Goal: Task Accomplishment & Management: Complete application form

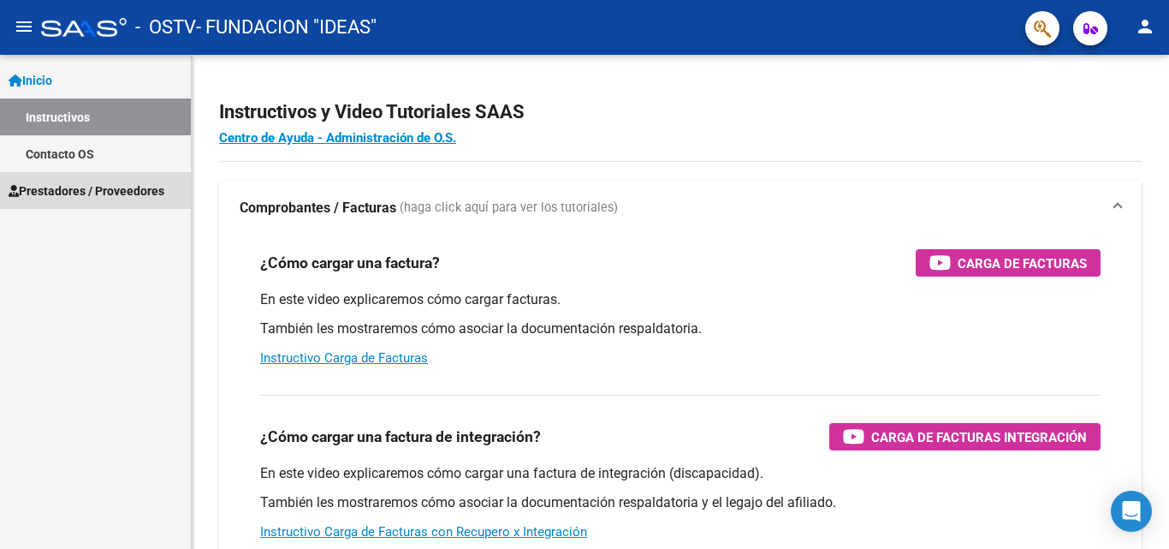
click at [88, 187] on span "Prestadores / Proveedores" at bounding box center [87, 190] width 156 height 19
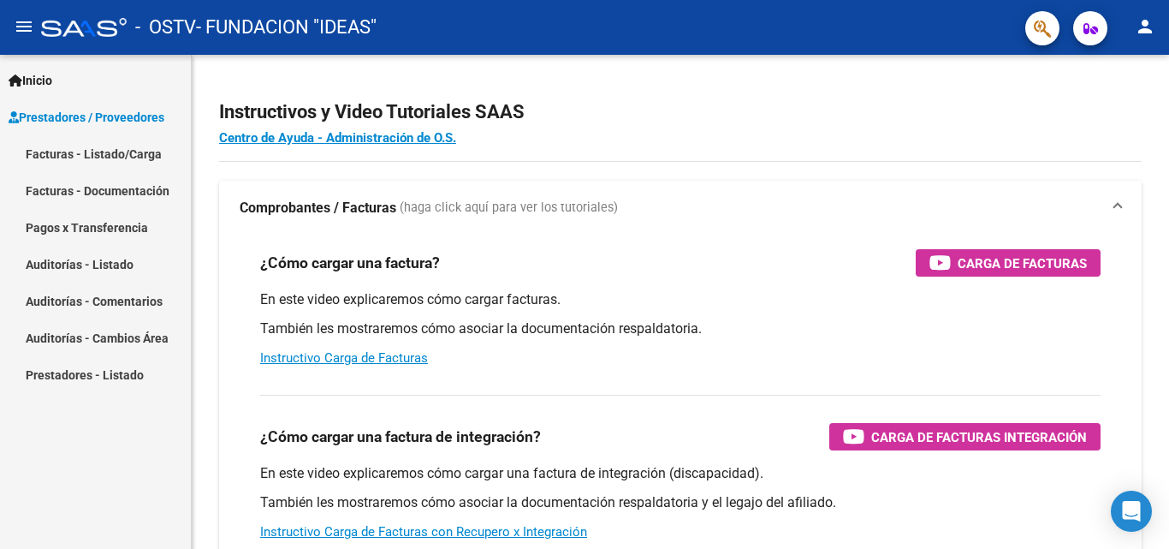
click at [121, 189] on link "Facturas - Documentación" at bounding box center [95, 190] width 191 height 37
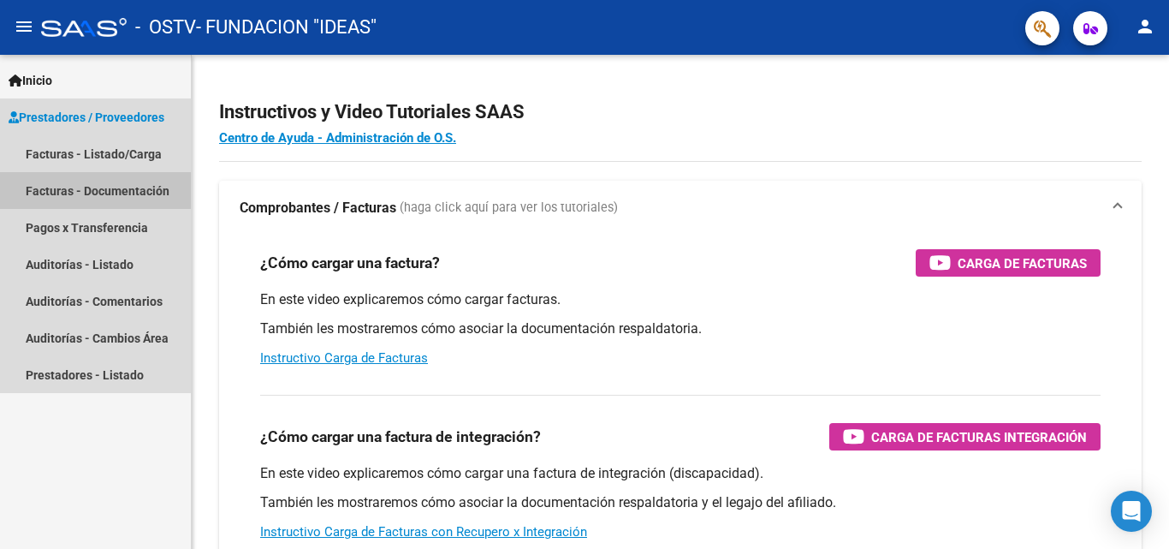
click at [121, 189] on link "Facturas - Documentación" at bounding box center [95, 190] width 191 height 37
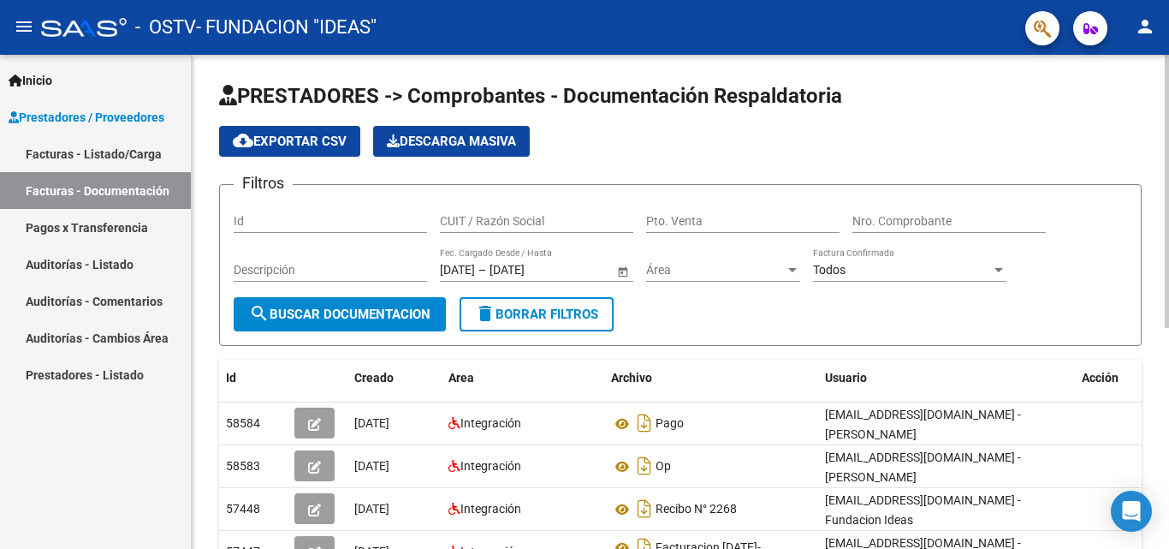
scroll to position [86, 0]
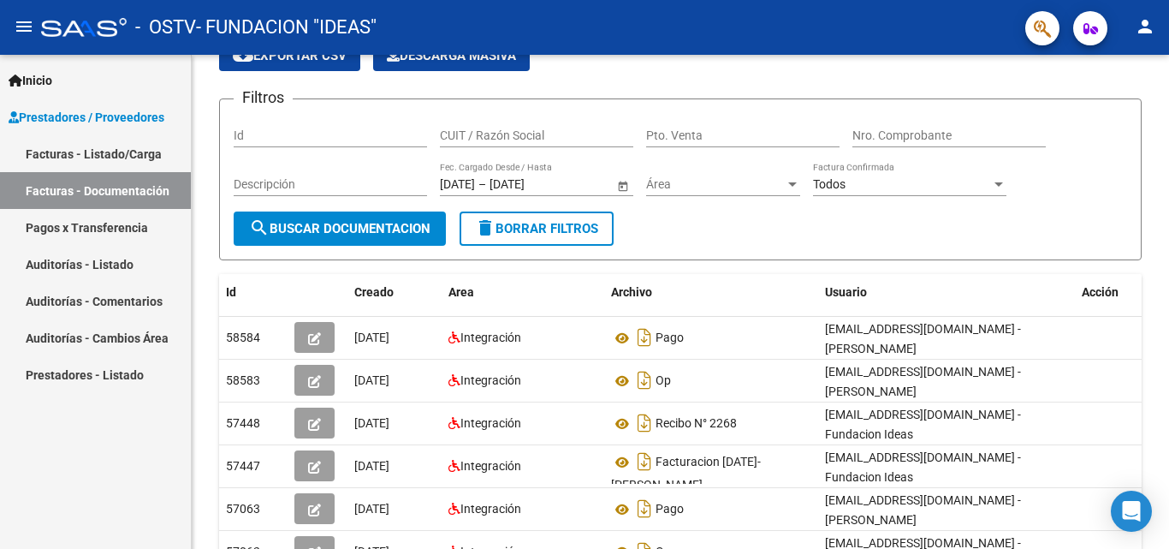
click at [56, 149] on link "Facturas - Listado/Carga" at bounding box center [95, 153] width 191 height 37
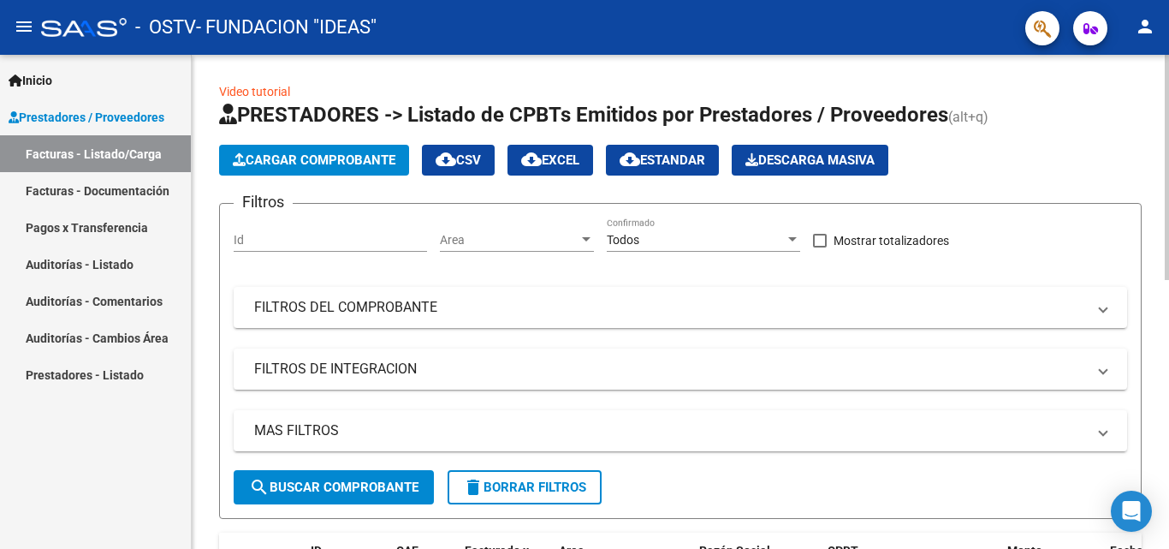
click at [362, 160] on span "Cargar Comprobante" at bounding box center [314, 159] width 163 height 15
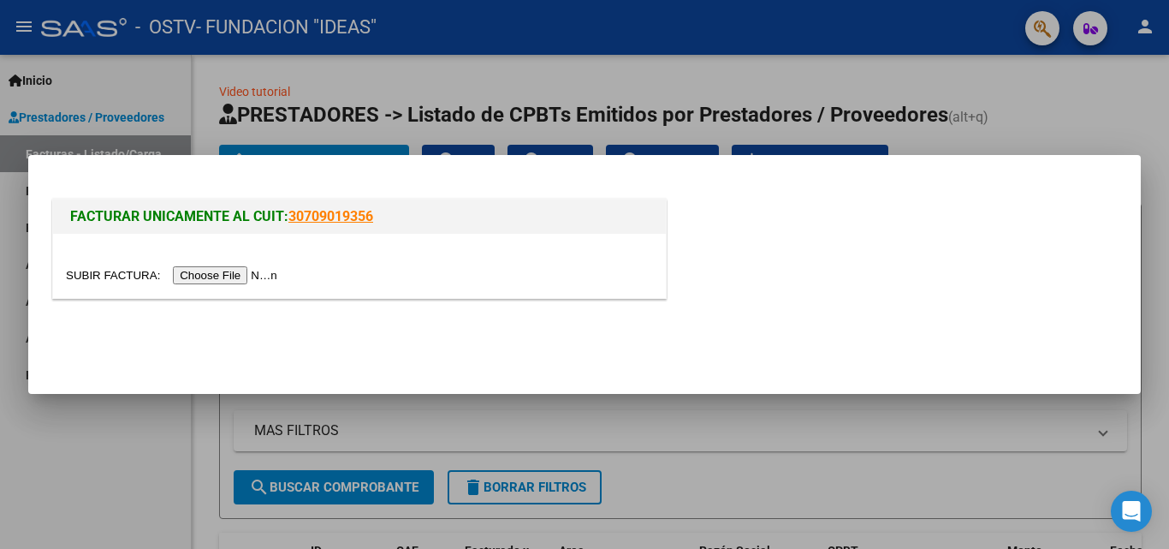
click at [248, 276] on input "file" at bounding box center [174, 275] width 217 height 18
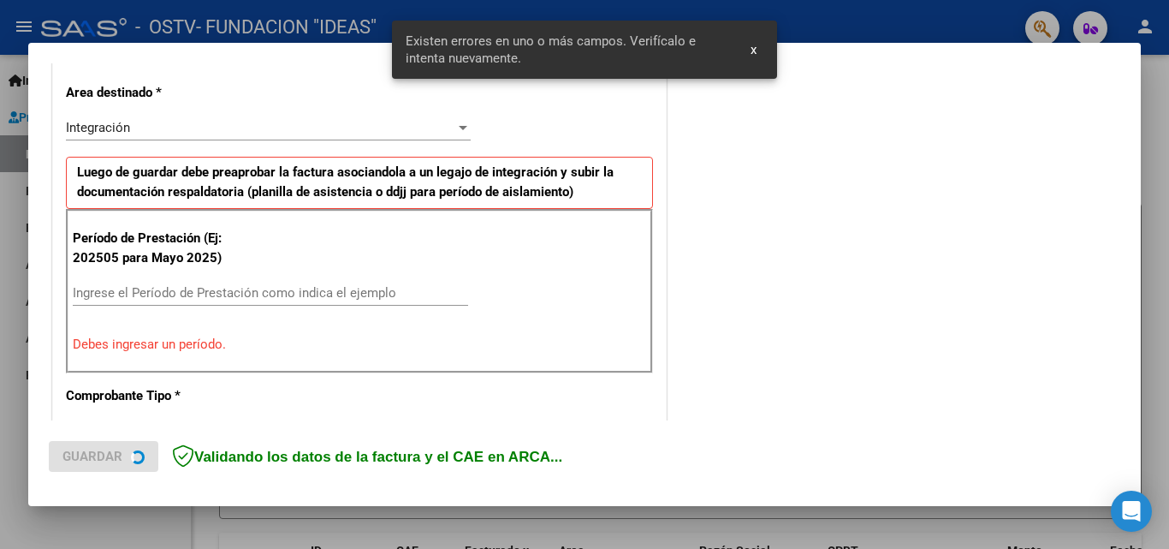
scroll to position [386, 0]
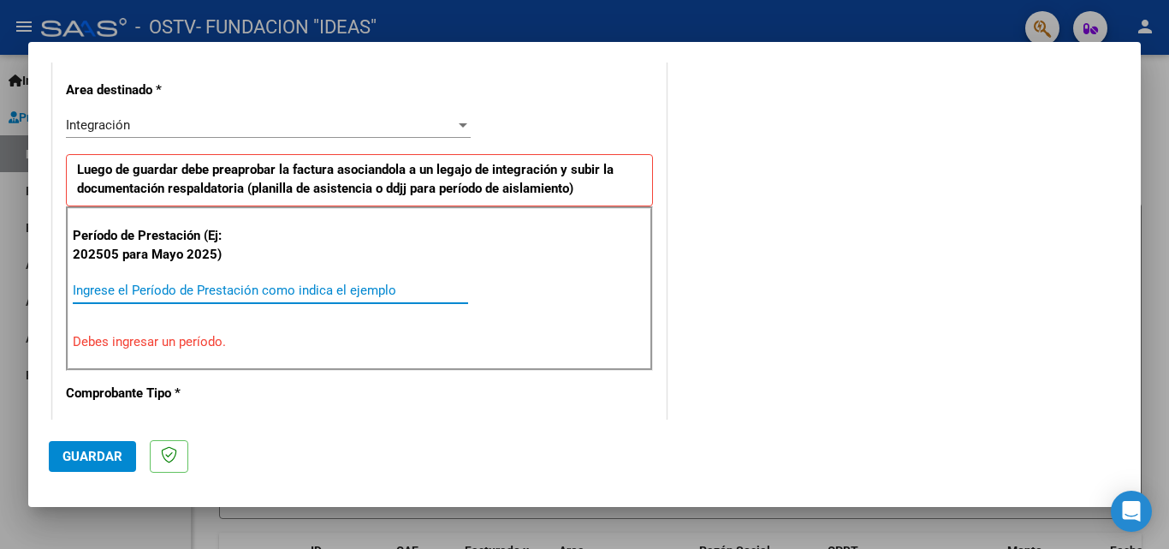
click at [193, 293] on input "Ingrese el Período de Prestación como indica el ejemplo" at bounding box center [270, 289] width 395 height 15
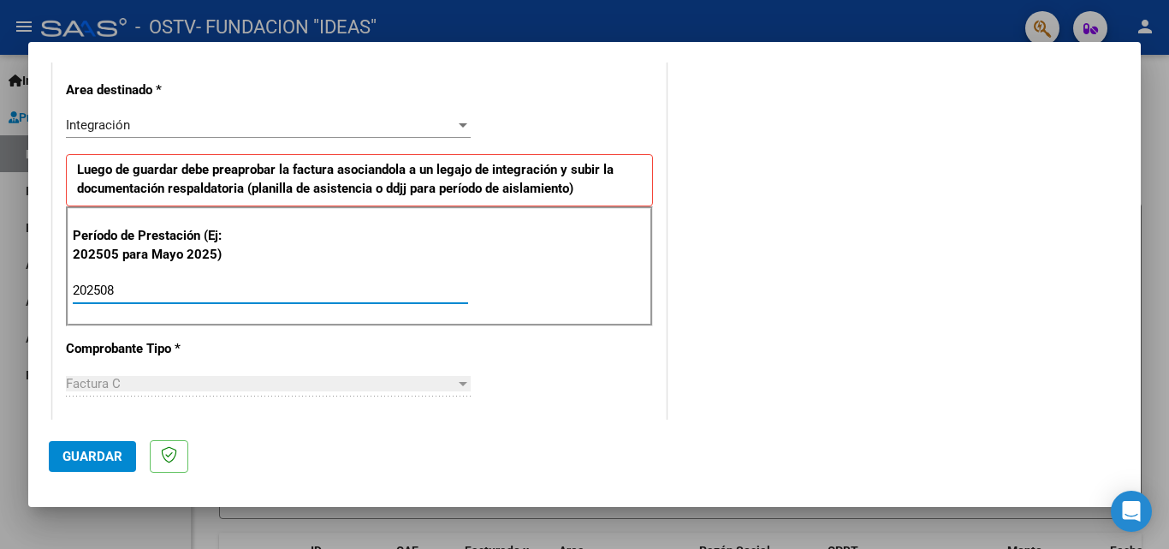
type input "202508"
click at [459, 388] on div at bounding box center [462, 384] width 15 height 14
click at [143, 389] on div "Factura C" at bounding box center [260, 383] width 389 height 15
click at [457, 128] on div at bounding box center [462, 125] width 15 height 14
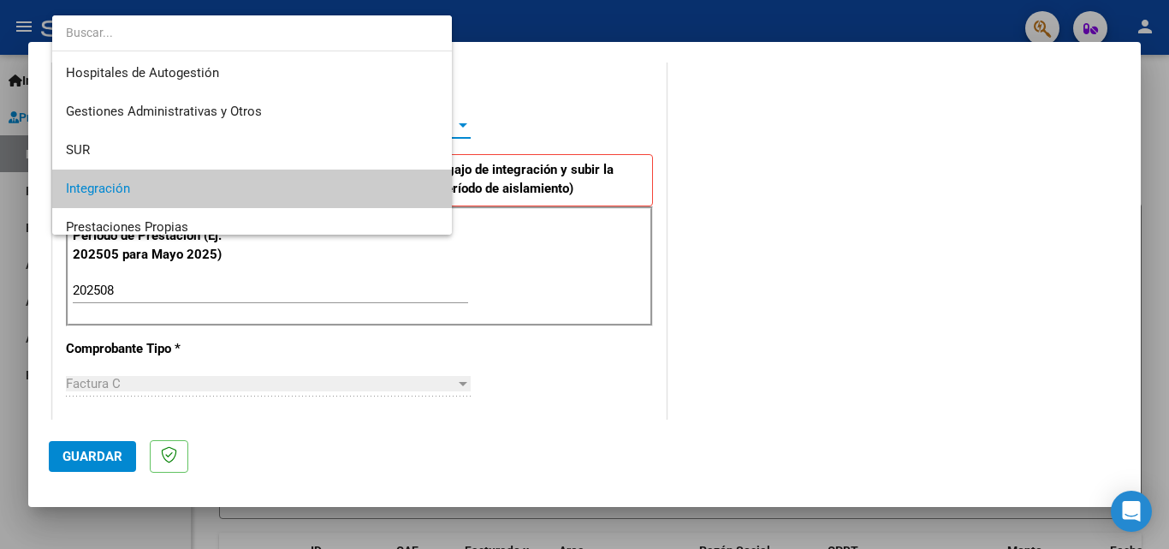
scroll to position [64, 0]
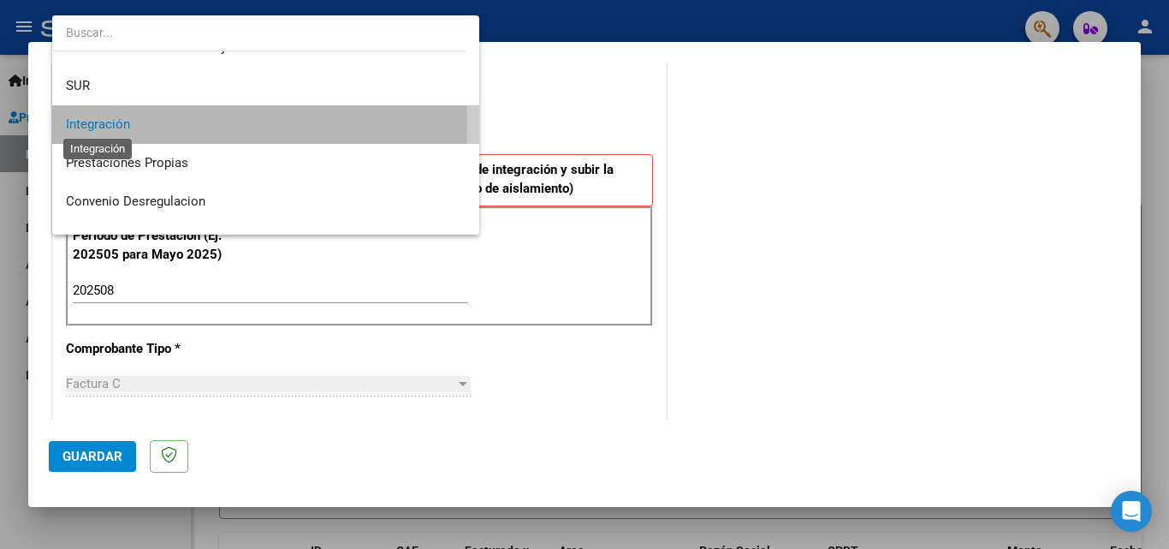
click at [105, 123] on span "Integración" at bounding box center [98, 123] width 64 height 15
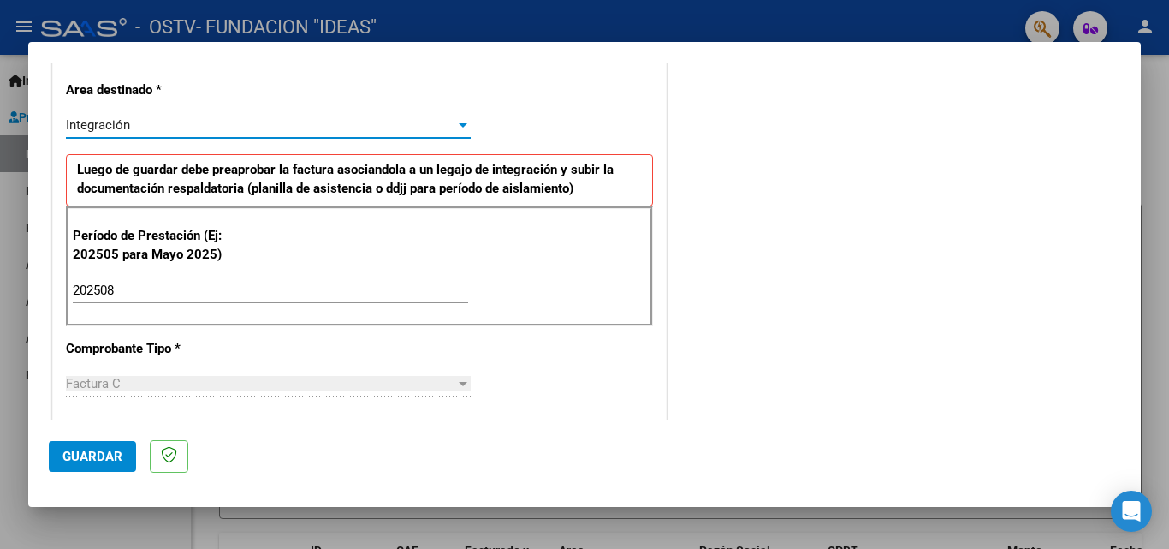
click at [459, 383] on div at bounding box center [463, 384] width 9 height 4
click at [98, 461] on span "Guardar" at bounding box center [92, 456] width 60 height 15
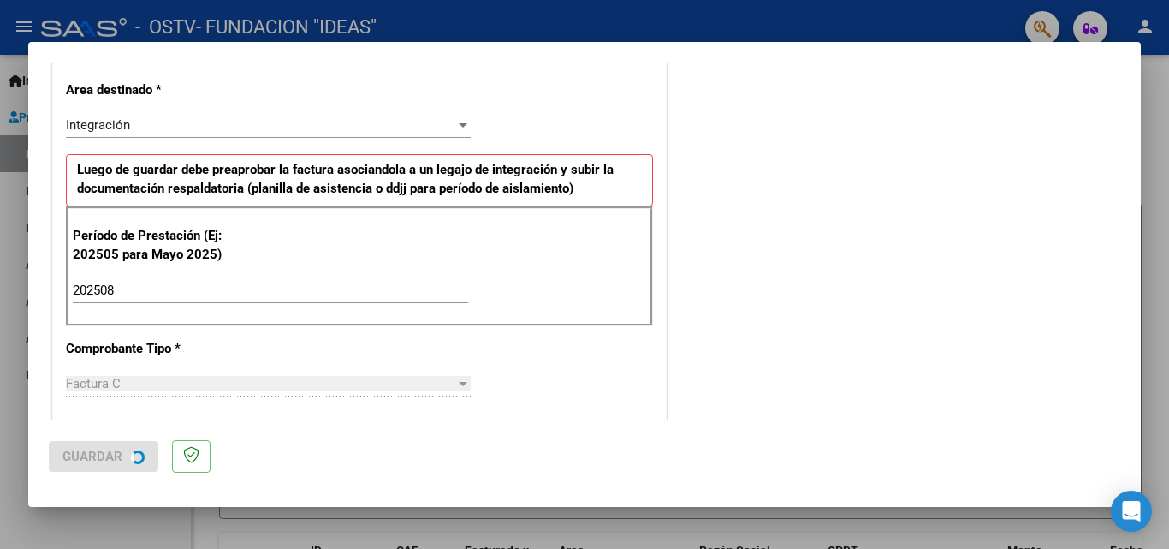
scroll to position [0, 0]
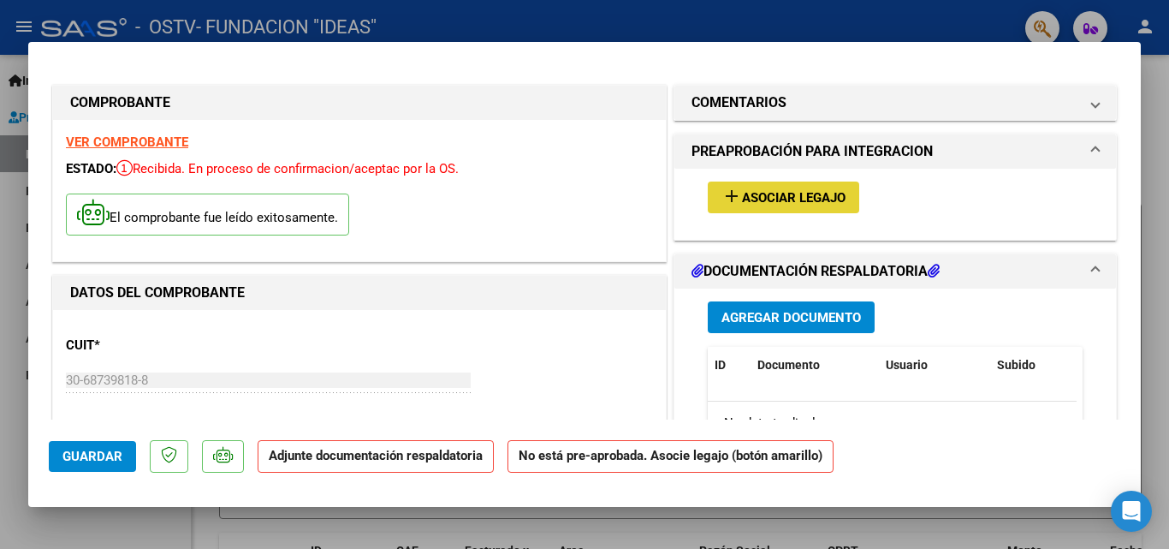
click at [809, 197] on span "Asociar Legajo" at bounding box center [794, 197] width 104 height 15
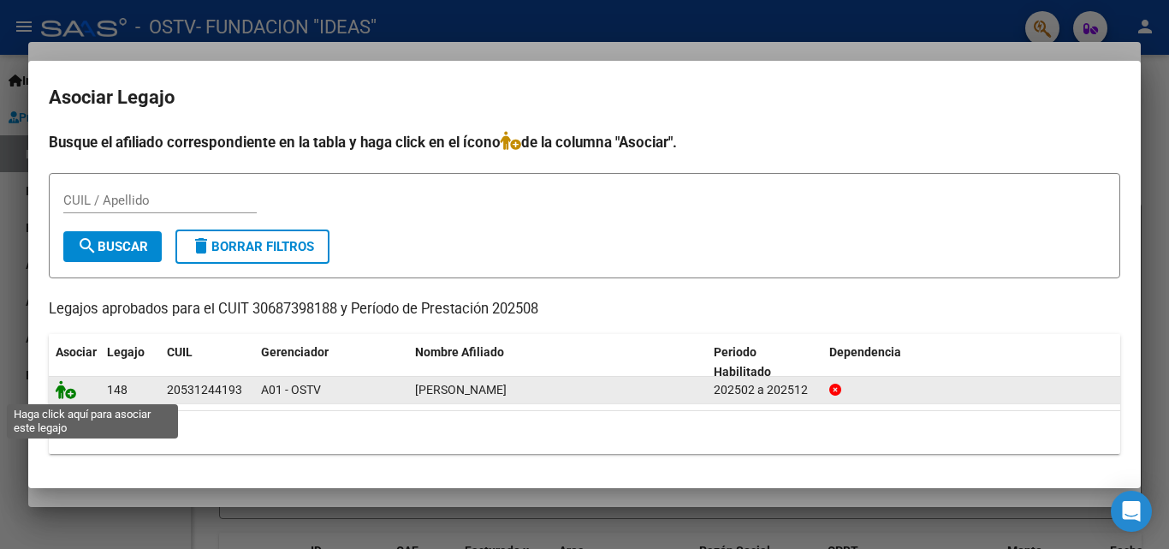
click at [70, 394] on icon at bounding box center [66, 389] width 21 height 19
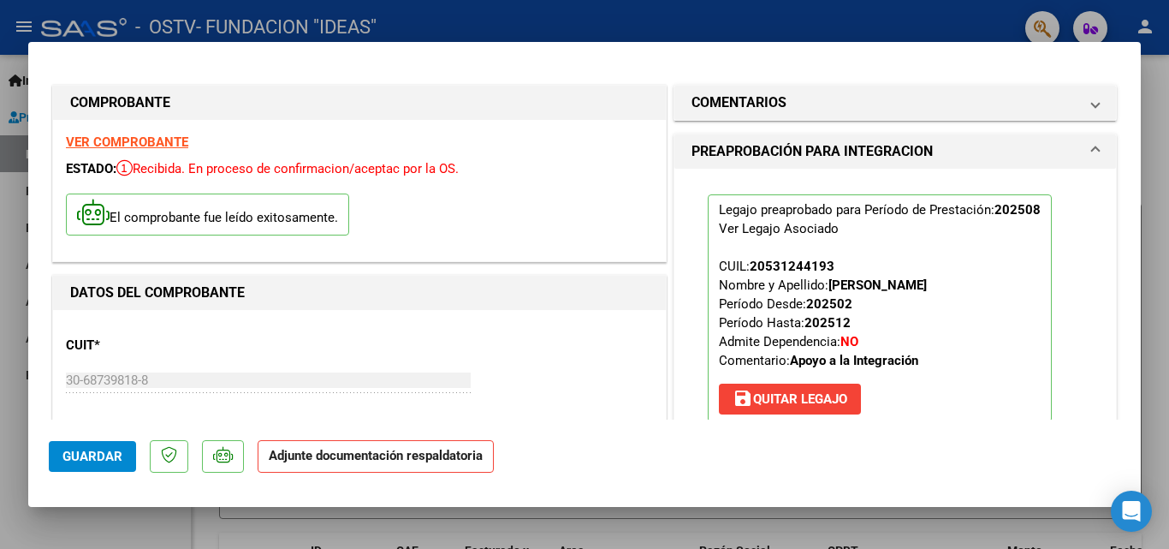
click at [426, 463] on p "Adjunte documentación respaldatoria" at bounding box center [376, 456] width 236 height 33
click at [440, 457] on strong "Adjunte documentación respaldatoria" at bounding box center [376, 455] width 214 height 15
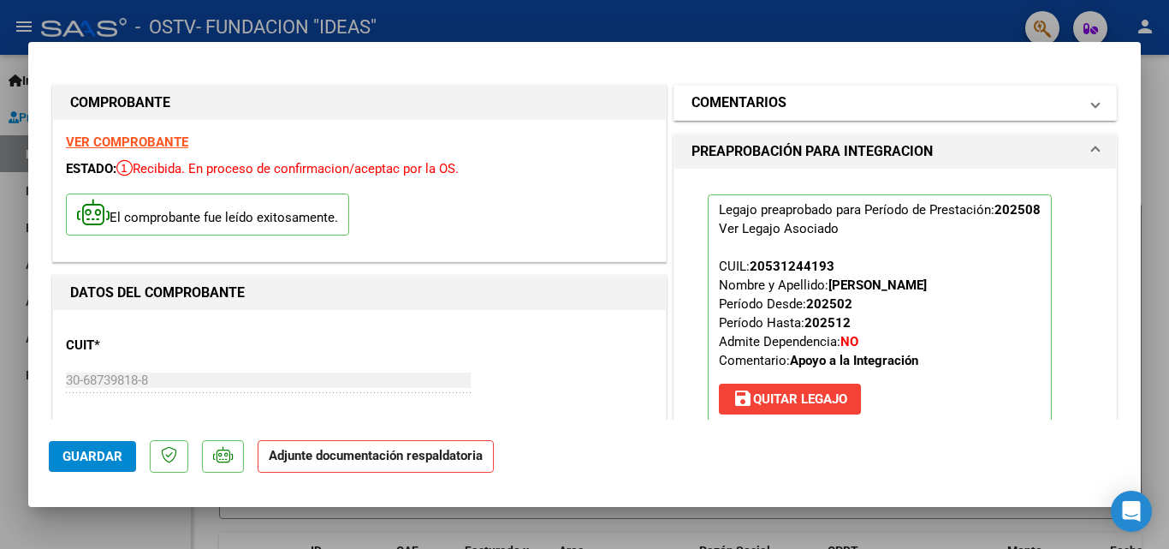
click at [1092, 105] on span at bounding box center [1095, 102] width 7 height 21
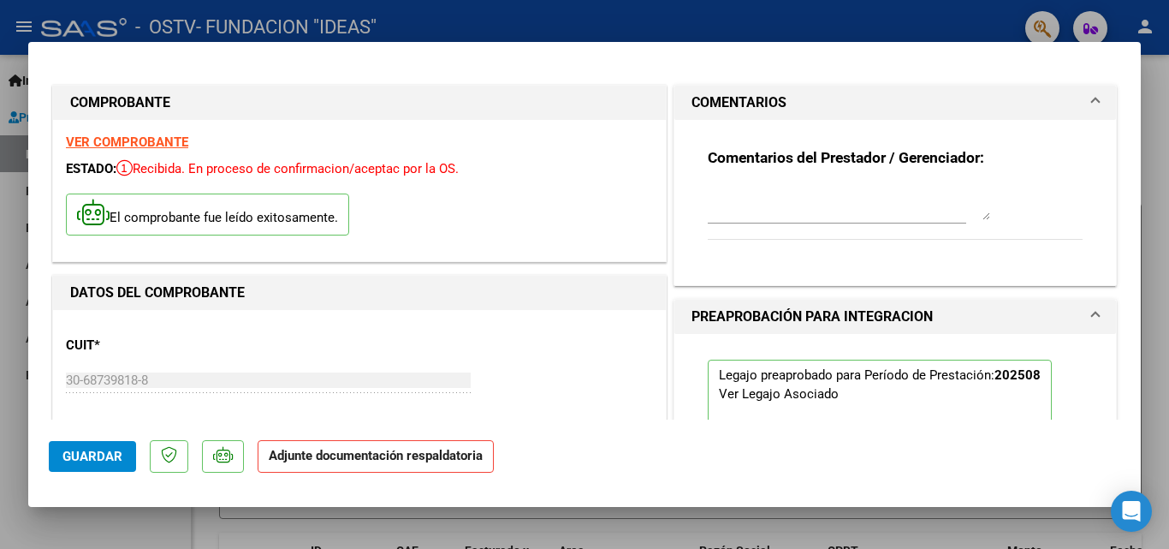
click at [715, 229] on div at bounding box center [837, 210] width 259 height 57
click at [708, 220] on div at bounding box center [849, 202] width 282 height 41
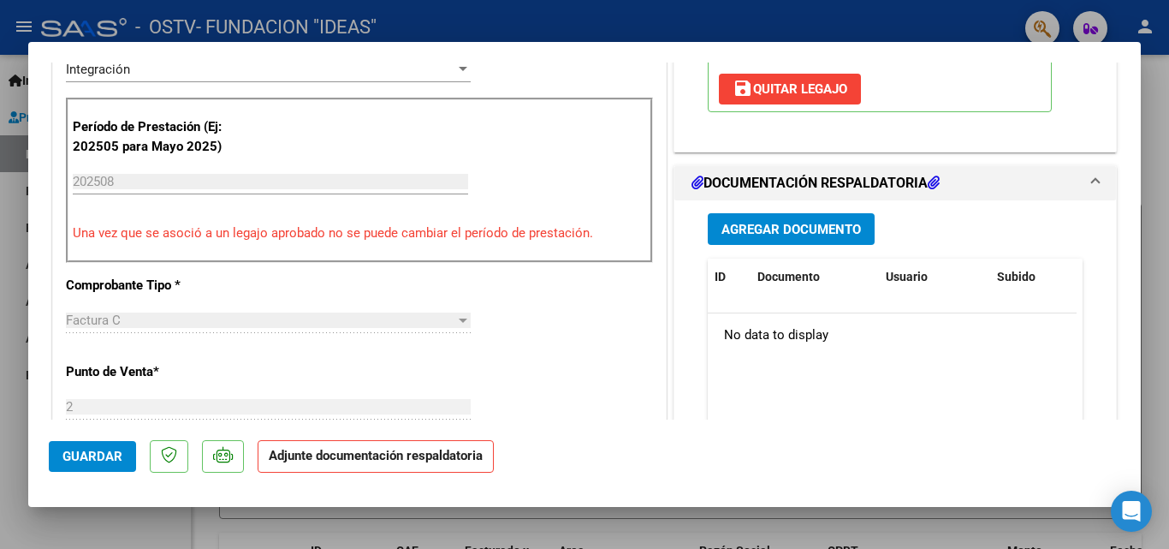
scroll to position [514, 0]
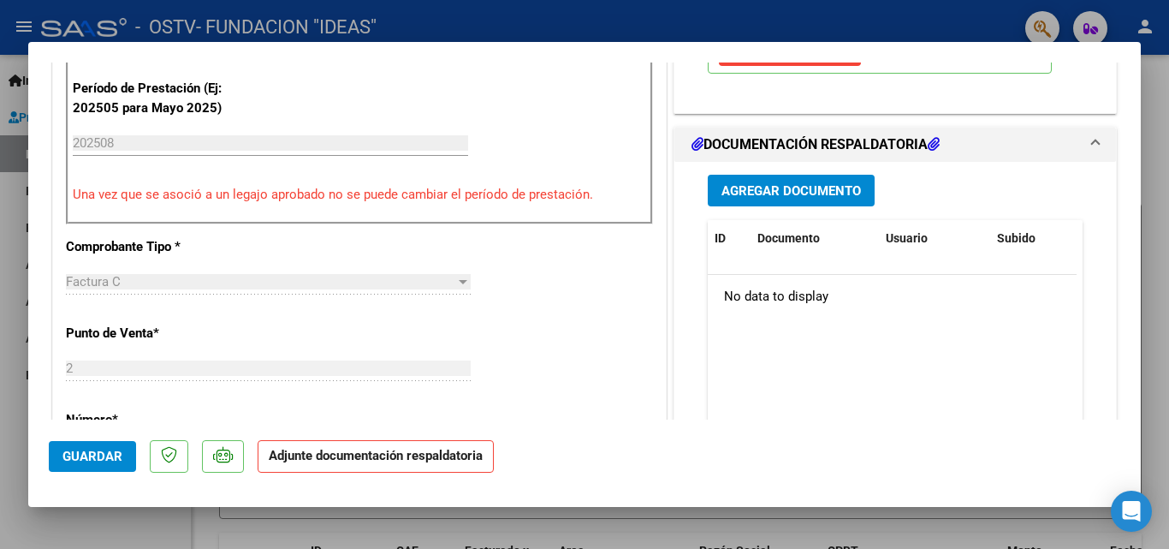
type textarea "FACTURACION [DATE]- [PERSON_NAME]"
click at [803, 189] on span "Agregar Documento" at bounding box center [792, 190] width 140 height 15
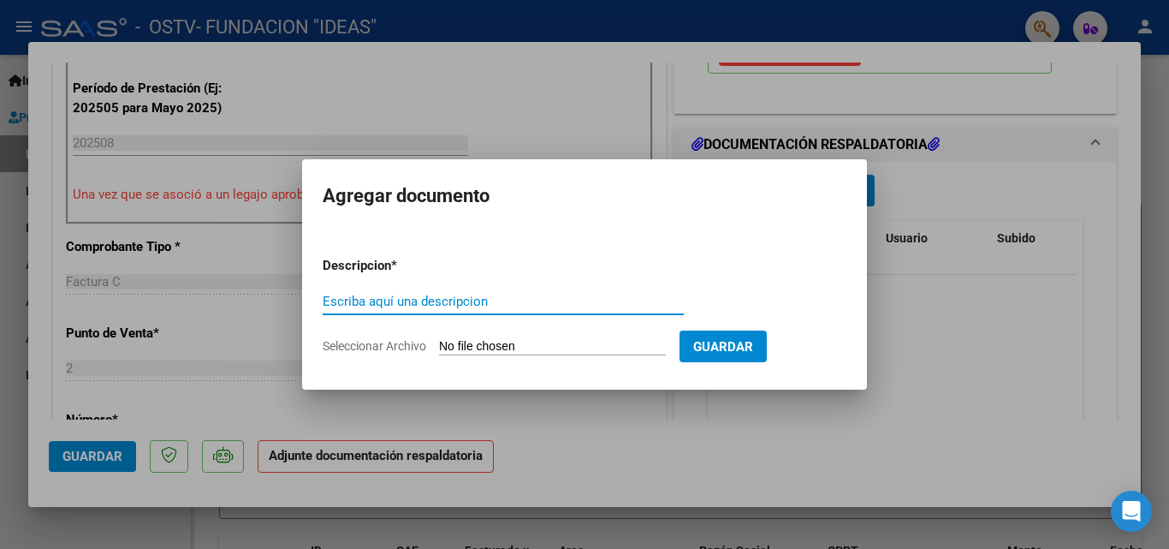
click at [435, 302] on input "Escriba aquí una descripcion" at bounding box center [503, 301] width 361 height 15
click at [381, 305] on input "Escriba aquí una descripcion" at bounding box center [503, 301] width 361 height 15
click at [404, 343] on span "Seleccionar Archivo" at bounding box center [375, 346] width 104 height 14
click at [439, 343] on input "Seleccionar Archivo" at bounding box center [552, 347] width 227 height 16
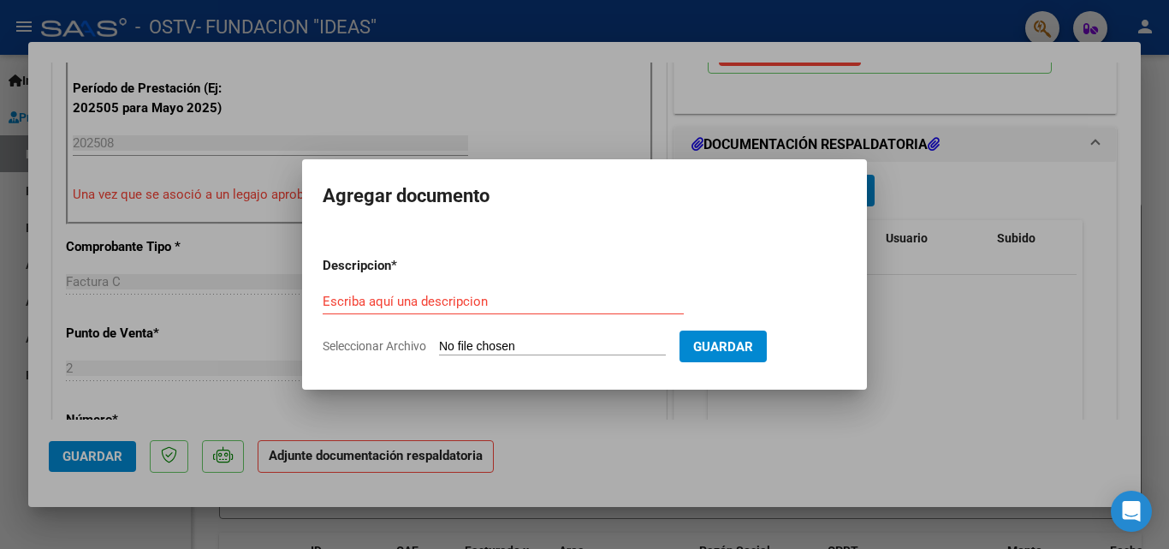
type input "C:\fakepath\FACTURACION OSTV- [DATE]- [PERSON_NAME].pdf"
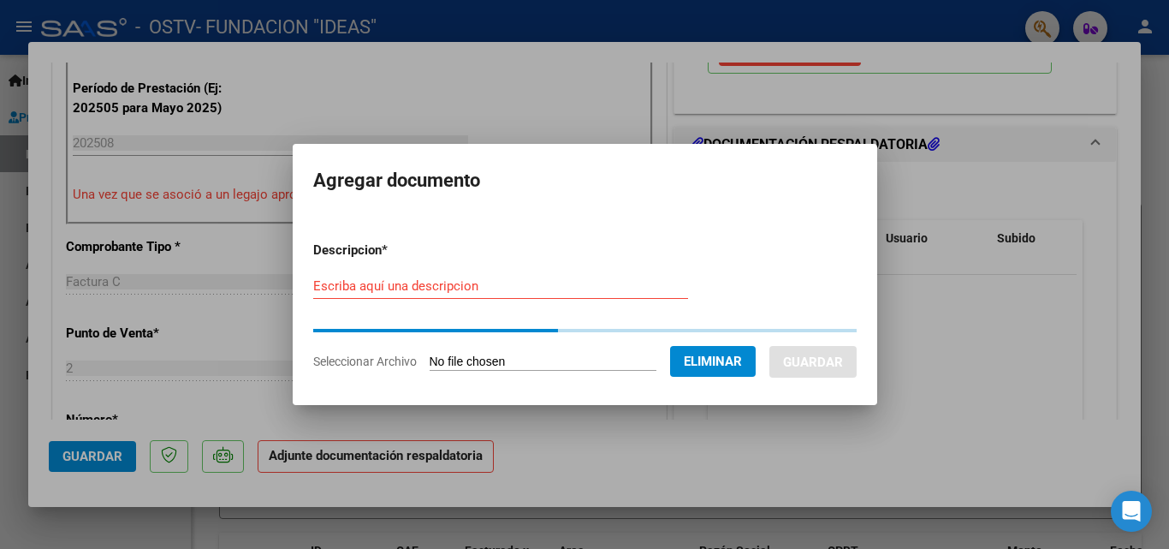
click at [507, 285] on input "Escriba aquí una descripcion" at bounding box center [500, 285] width 375 height 15
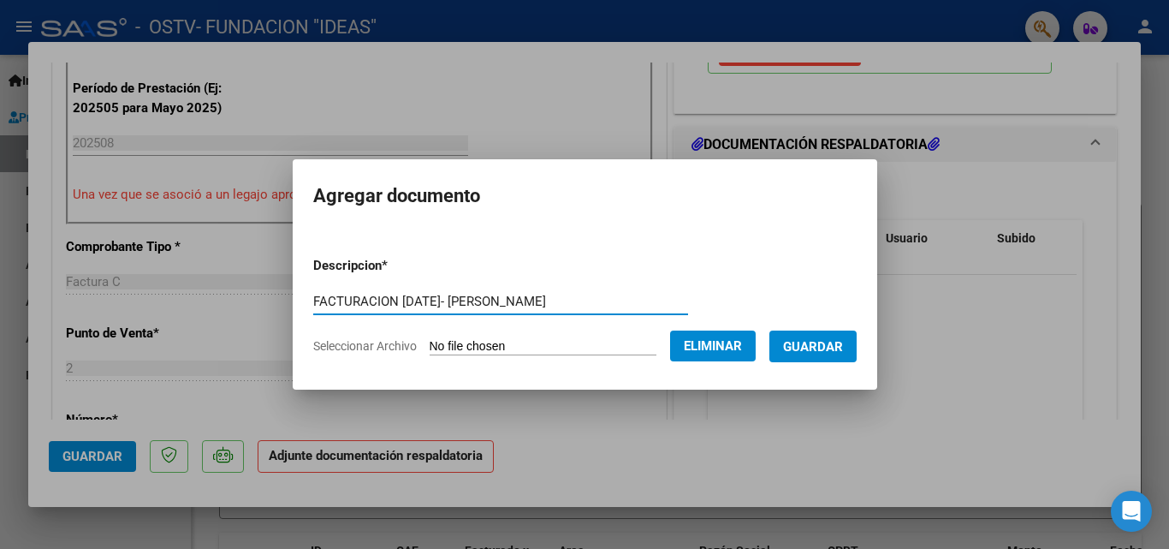
type input "FACTURACION [DATE]- [PERSON_NAME]"
click at [843, 344] on span "Guardar" at bounding box center [813, 346] width 60 height 15
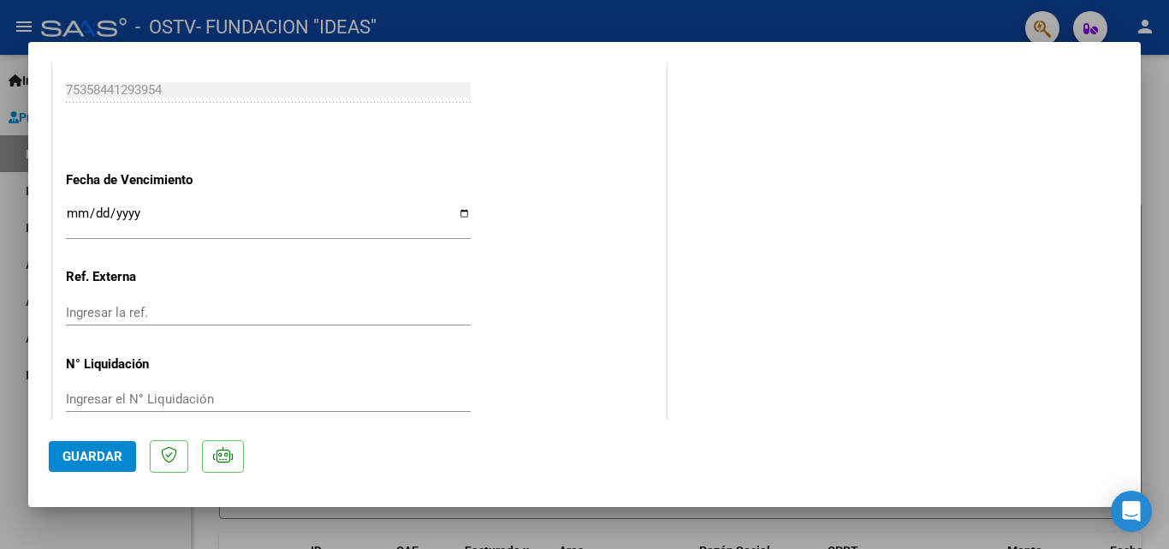
scroll to position [1175, 0]
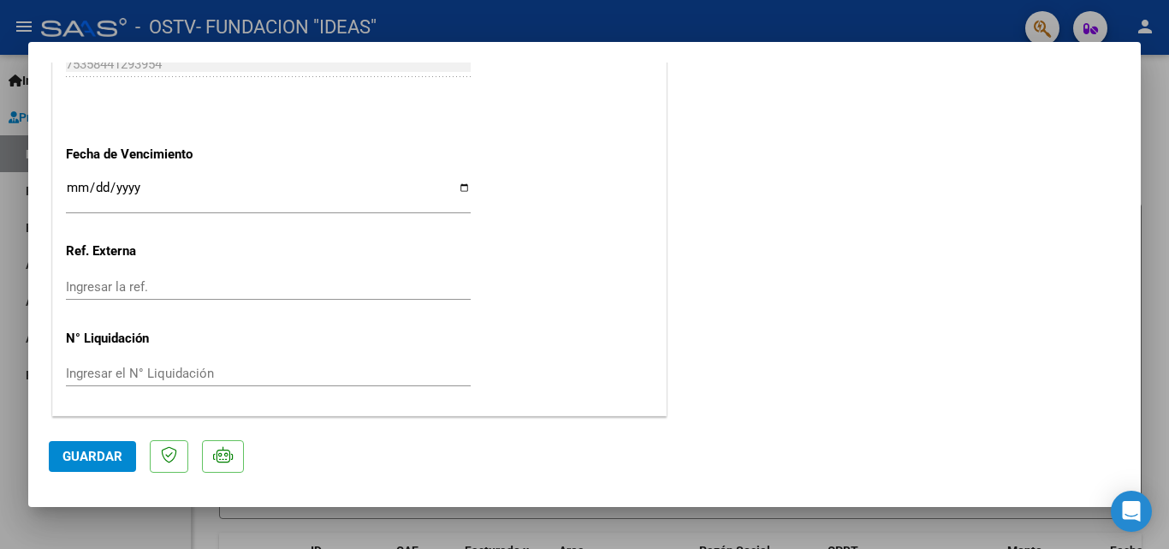
click at [461, 187] on input "Ingresar la fecha" at bounding box center [268, 194] width 405 height 27
type input "[DATE]"
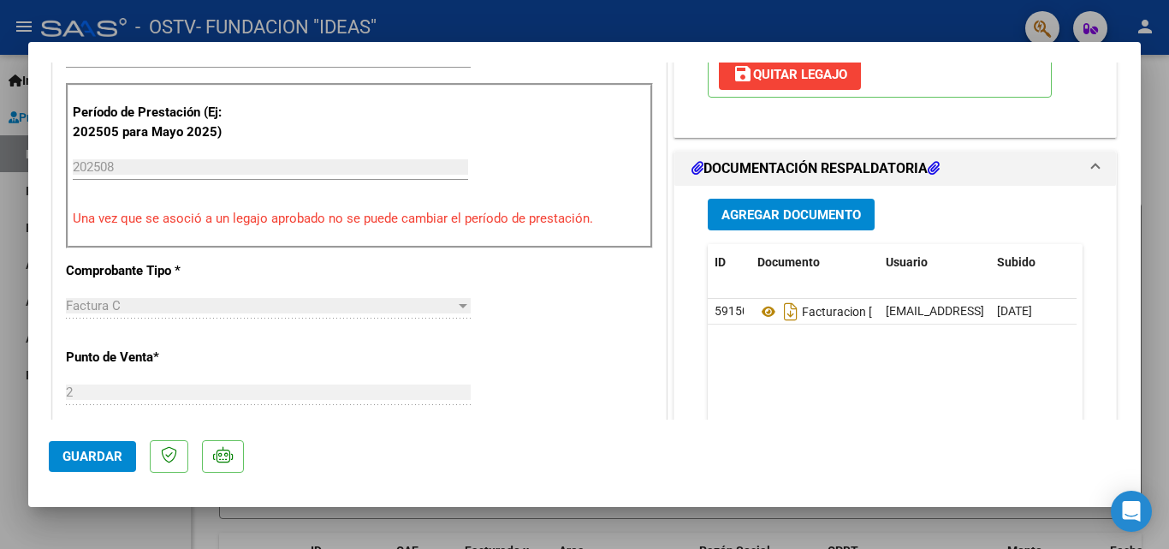
scroll to position [490, 0]
click at [785, 211] on span "Agregar Documento" at bounding box center [792, 213] width 140 height 15
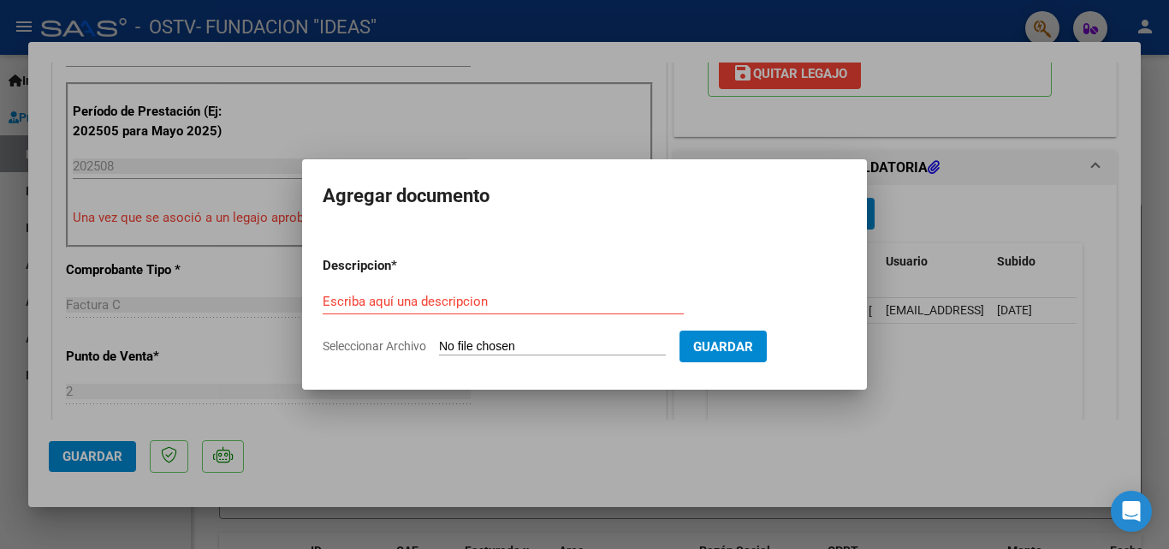
click at [460, 344] on input "Seleccionar Archivo" at bounding box center [552, 347] width 227 height 16
type input "C:\fakepath\RECIBO 2298- OSTV- [PERSON_NAME].pdf"
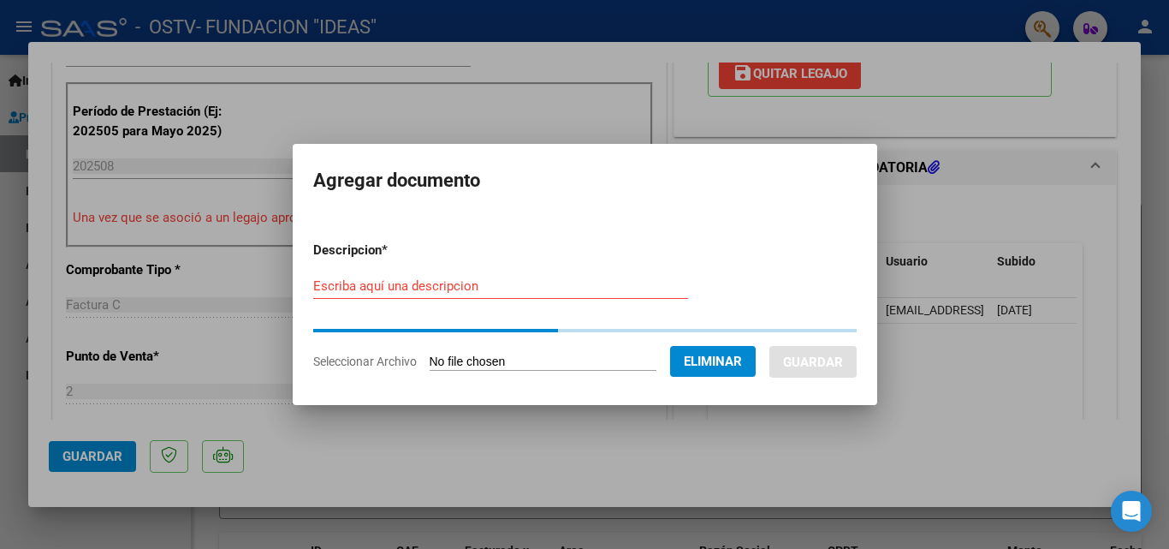
click at [375, 288] on input "Escriba aquí una descripcion" at bounding box center [500, 285] width 375 height 15
click at [493, 278] on input "RECIBO 2298- PAGO [DATE]-" at bounding box center [500, 285] width 375 height 15
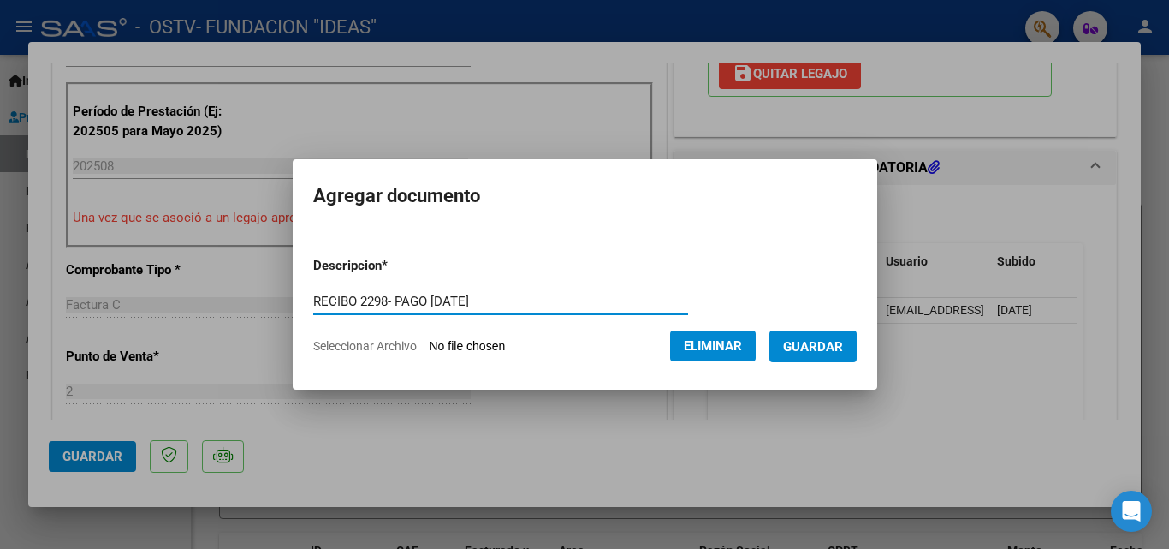
type input "RECIBO 2298- PAGO [DATE]"
click at [843, 341] on span "Guardar" at bounding box center [813, 346] width 60 height 15
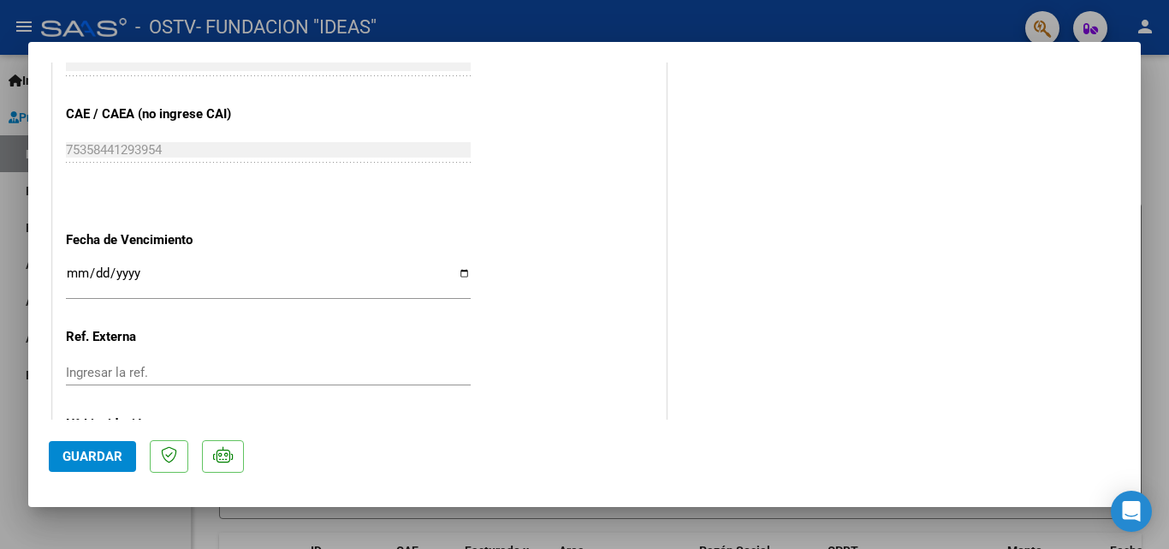
scroll to position [1175, 0]
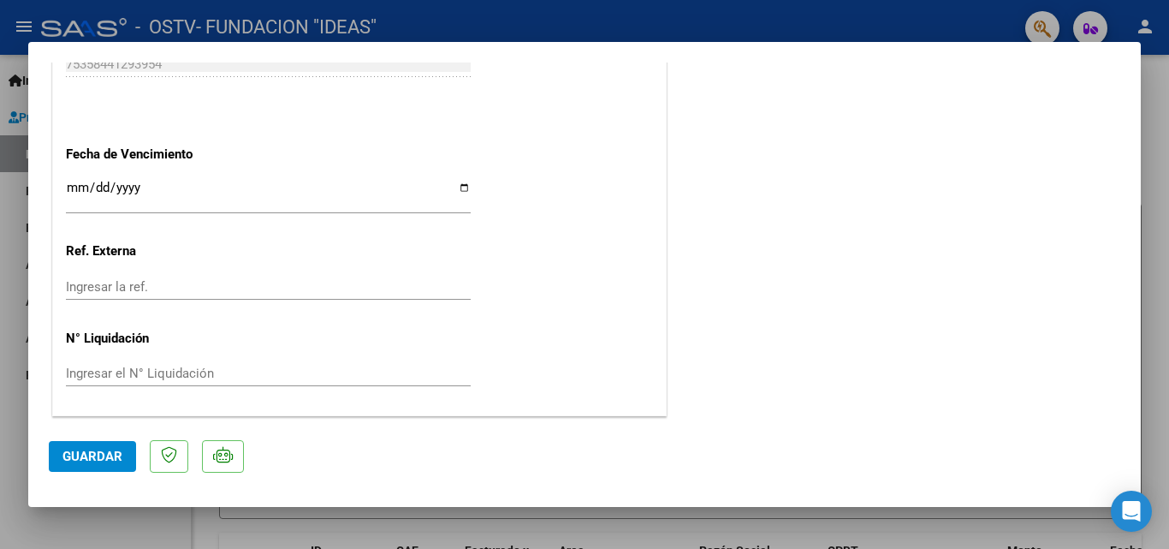
click at [79, 454] on span "Guardar" at bounding box center [92, 456] width 60 height 15
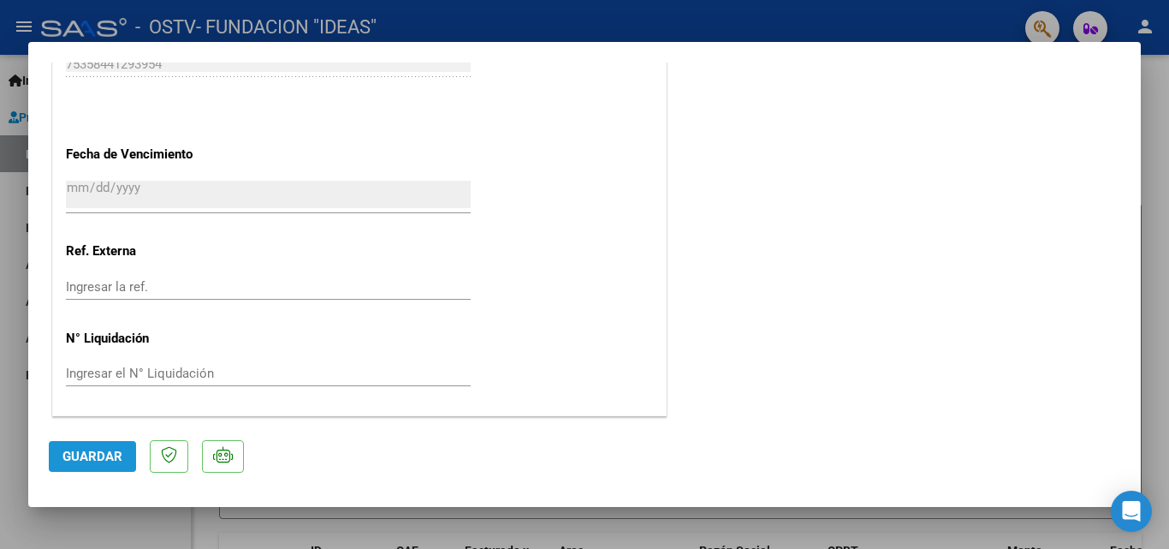
click at [90, 461] on span "Guardar" at bounding box center [92, 456] width 60 height 15
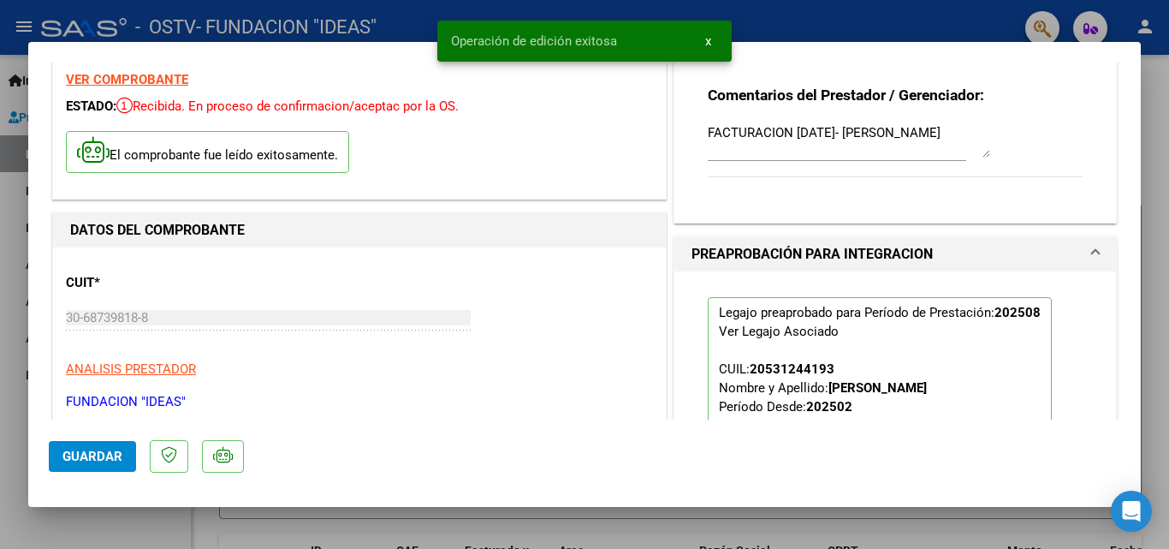
scroll to position [0, 0]
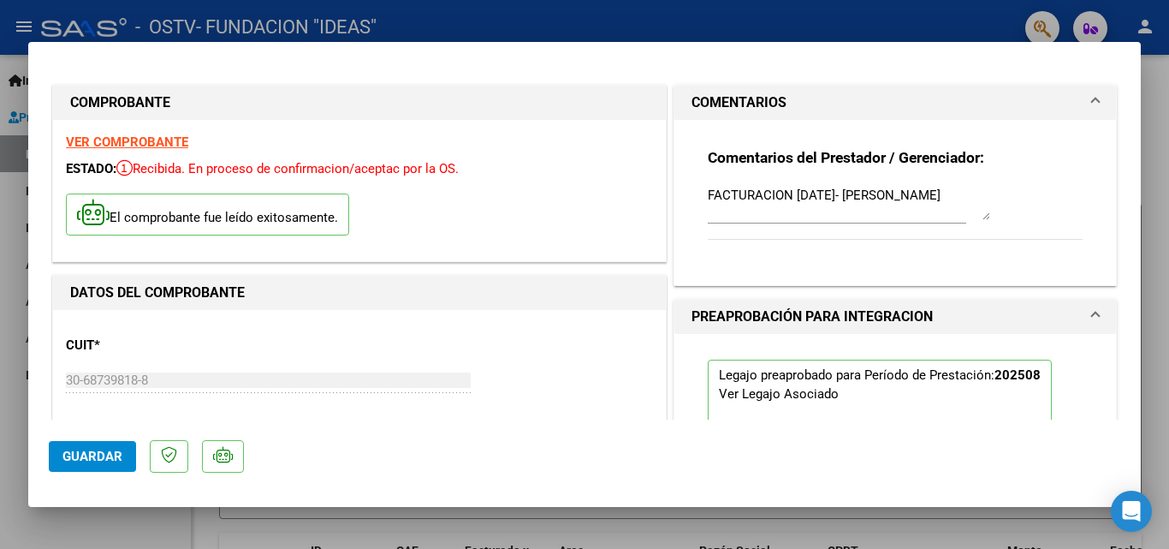
click at [1156, 243] on div at bounding box center [584, 274] width 1169 height 549
type input "$ 0,00"
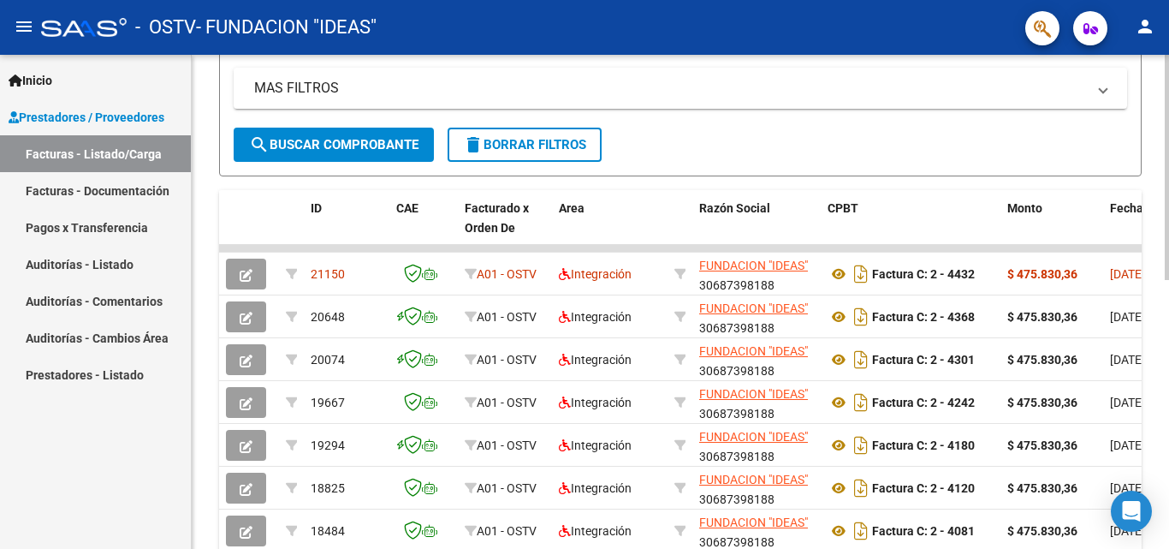
scroll to position [3, 0]
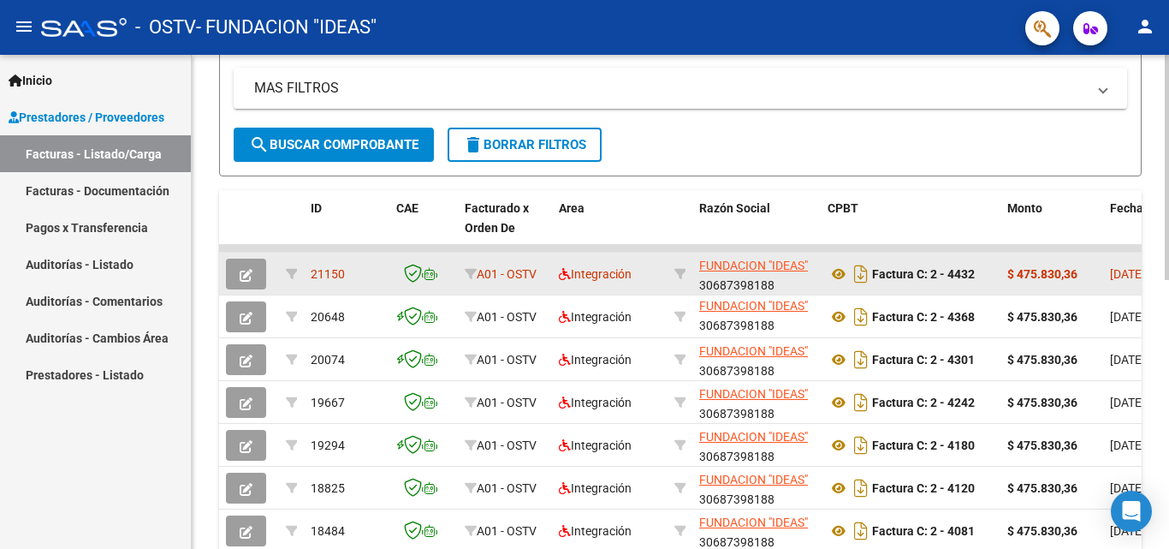
click at [1114, 276] on span "[DATE]" at bounding box center [1127, 274] width 35 height 14
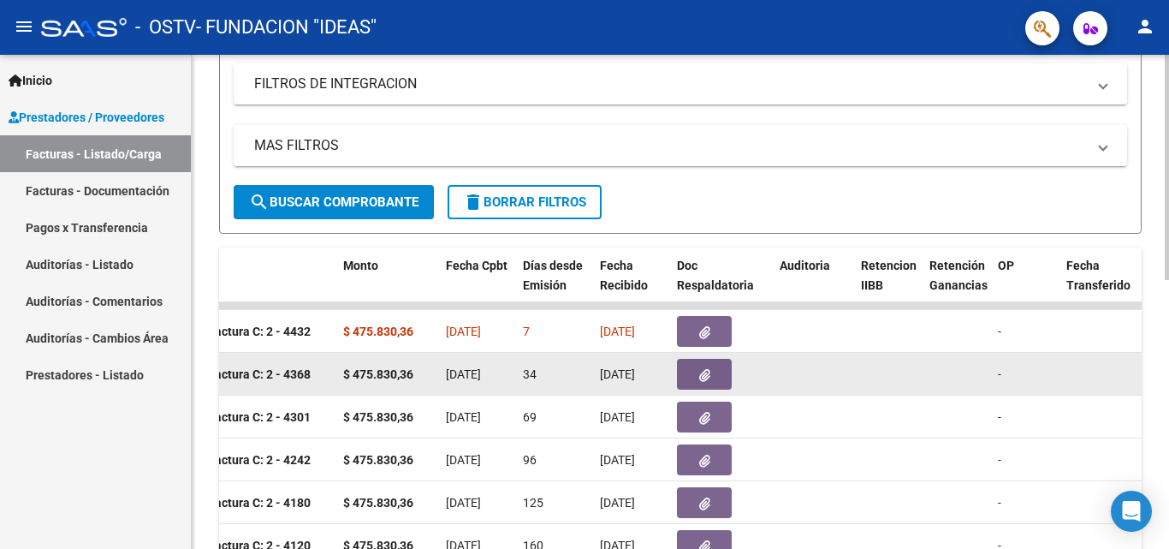
scroll to position [249, 0]
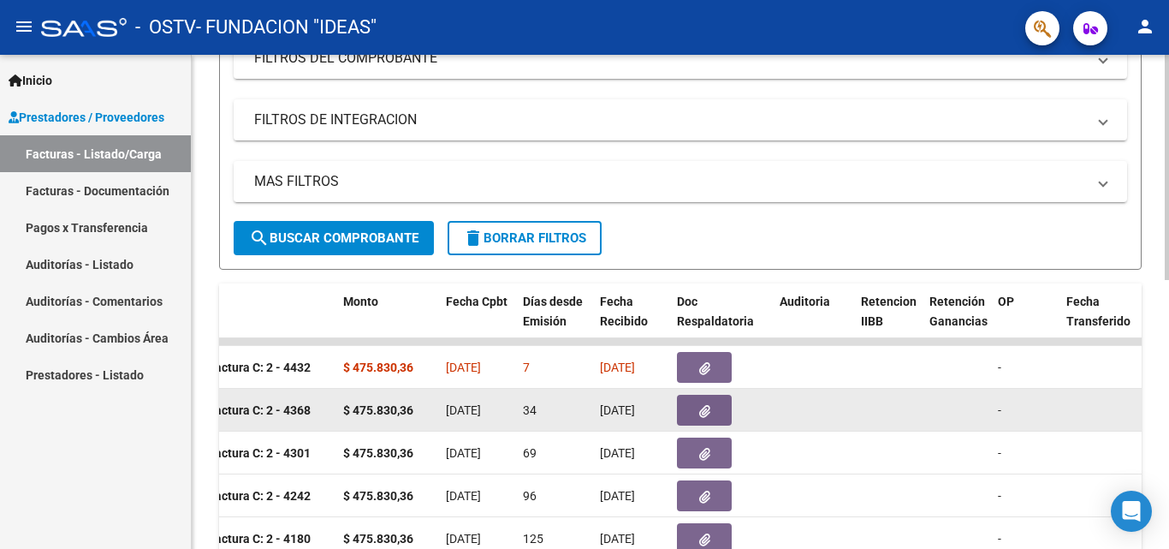
click at [703, 413] on icon "button" at bounding box center [704, 411] width 11 height 13
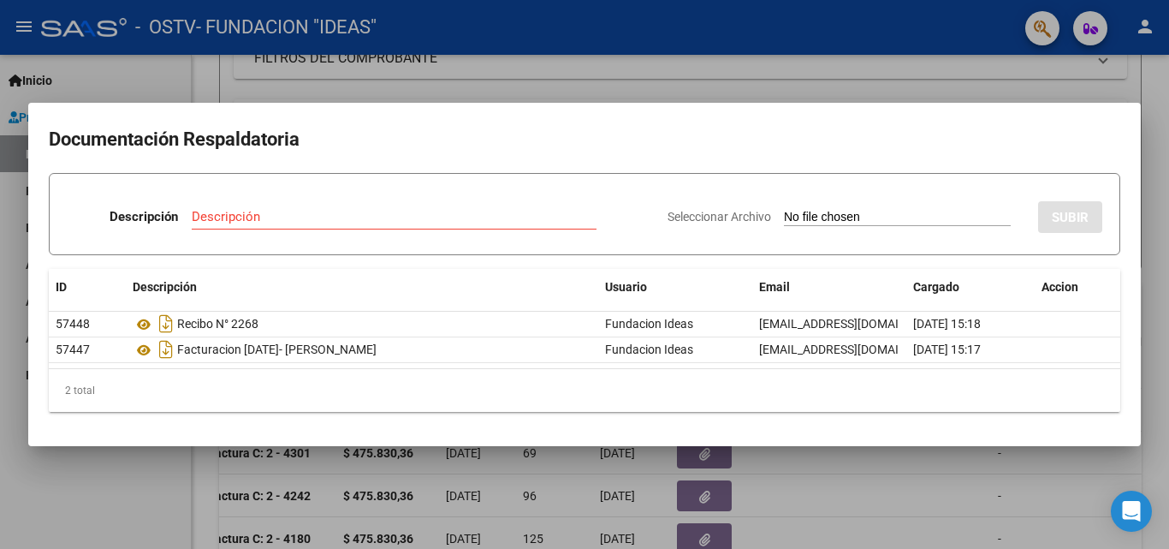
click at [1155, 169] on div at bounding box center [584, 274] width 1169 height 549
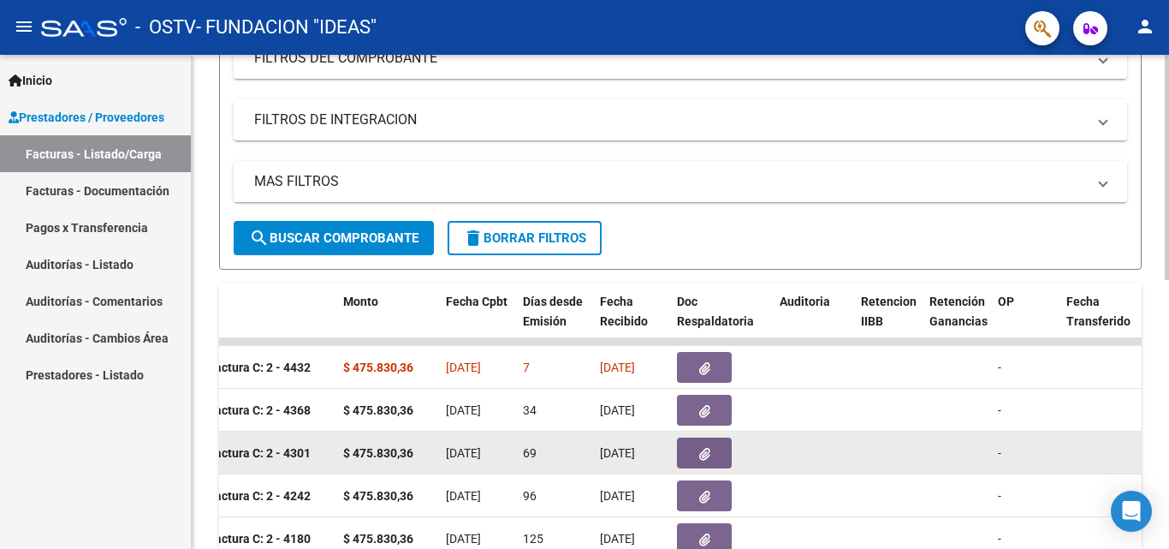
click at [703, 451] on icon "button" at bounding box center [704, 454] width 11 height 13
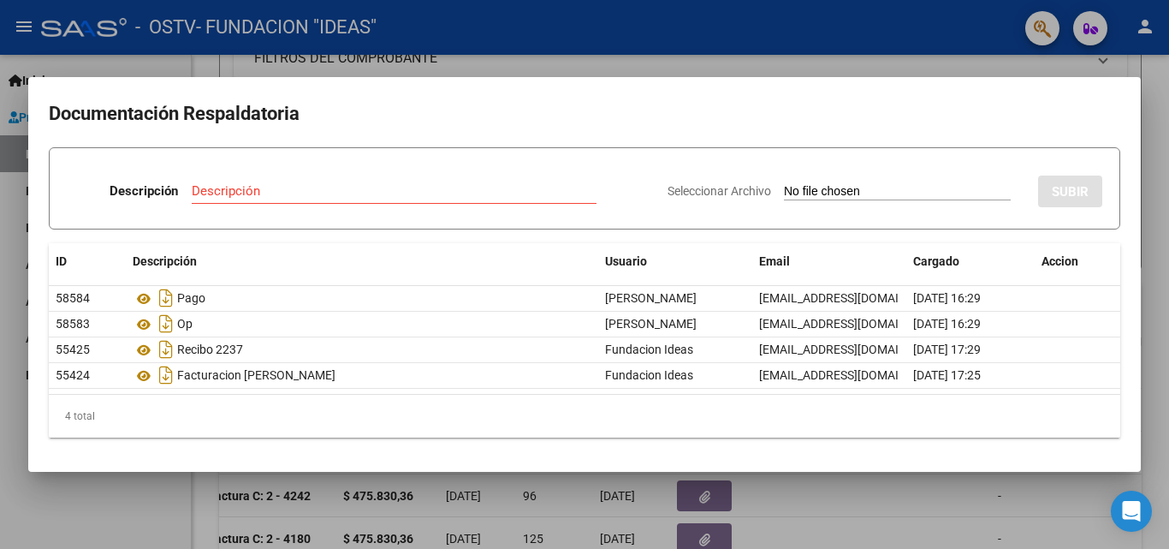
click at [1156, 242] on div at bounding box center [584, 274] width 1169 height 549
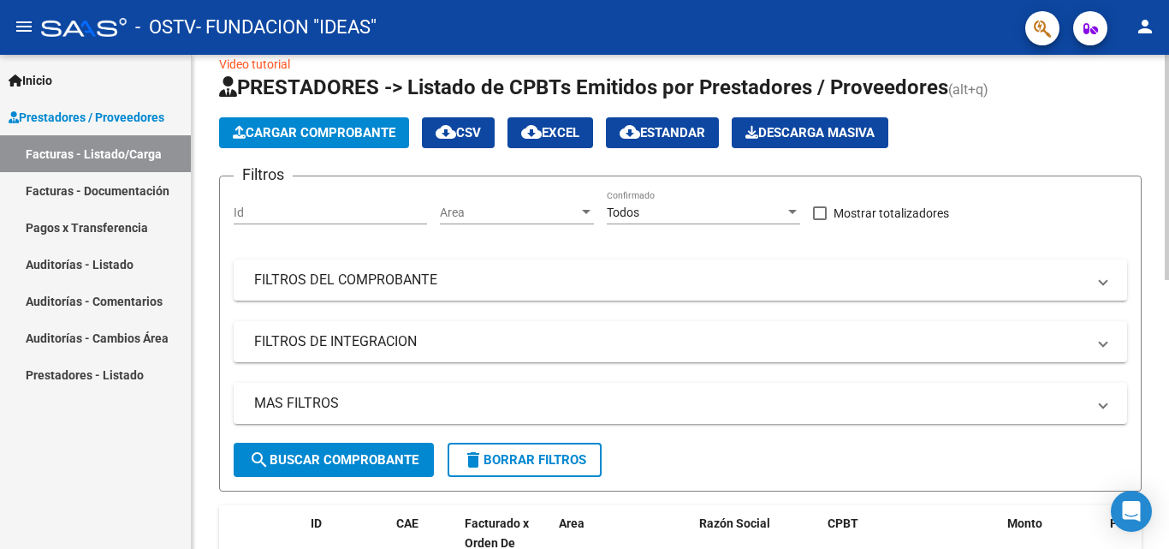
scroll to position [0, 0]
